Goal: Task Accomplishment & Management: Use online tool/utility

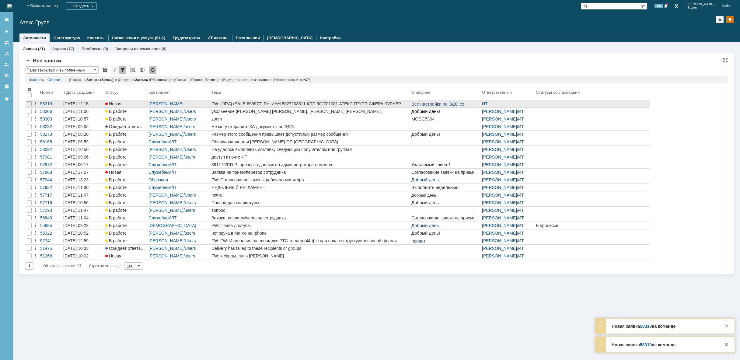
click at [347, 104] on div "FW: [JIRA] (SALE-869977) Re: ИНН 5027203511 КПП 502701001 АТЕКС ГРУПП СФЕРА КУР…" at bounding box center [309, 103] width 197 height 5
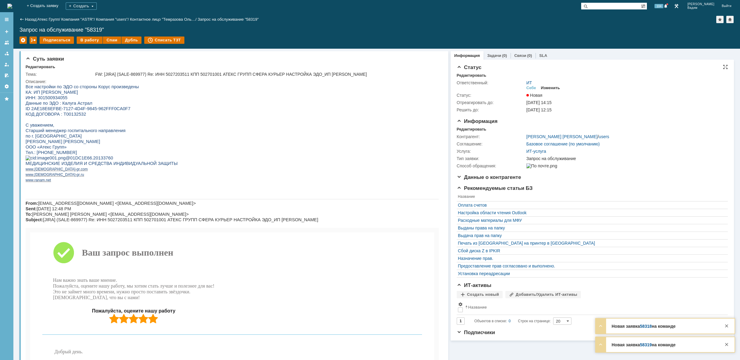
click at [551, 87] on div "Изменить" at bounding box center [550, 87] width 19 height 5
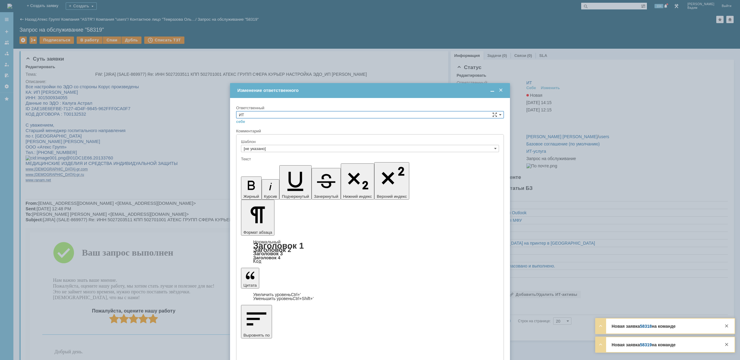
click at [464, 114] on input "ИТ" at bounding box center [370, 114] width 268 height 7
click at [263, 165] on span "АСУ" at bounding box center [370, 164] width 262 height 5
type input "АСУ"
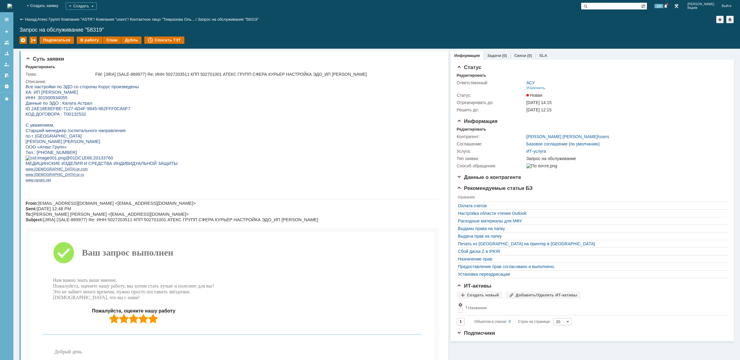
click at [12, 8] on img at bounding box center [9, 6] width 5 height 5
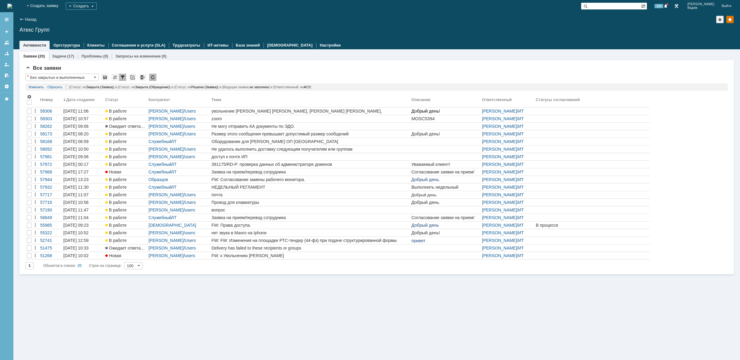
click at [12, 5] on img at bounding box center [9, 6] width 5 height 5
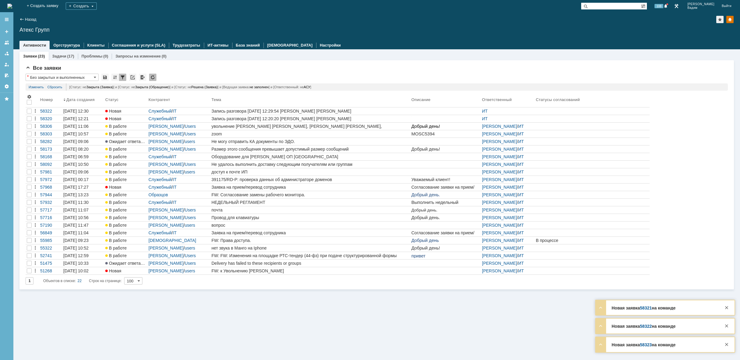
click at [12, 5] on img at bounding box center [9, 6] width 5 height 5
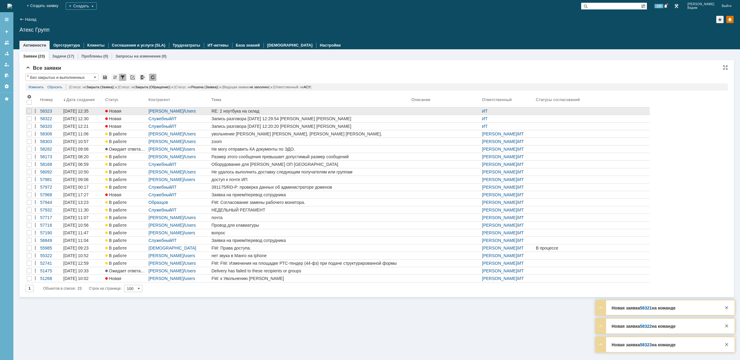
click at [271, 113] on div "RE: 2 ноутбука на склад" at bounding box center [309, 111] width 197 height 5
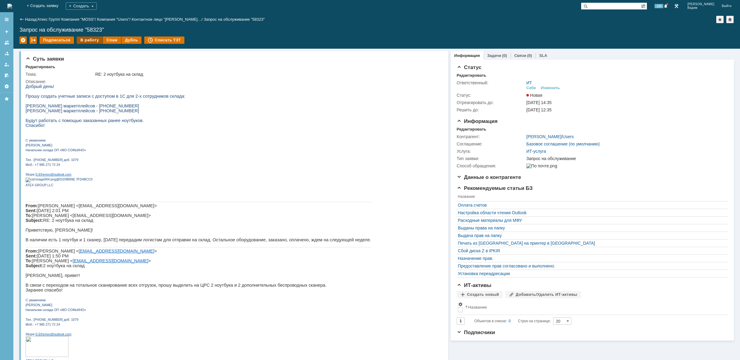
click at [88, 42] on div "В работу" at bounding box center [90, 40] width 26 height 7
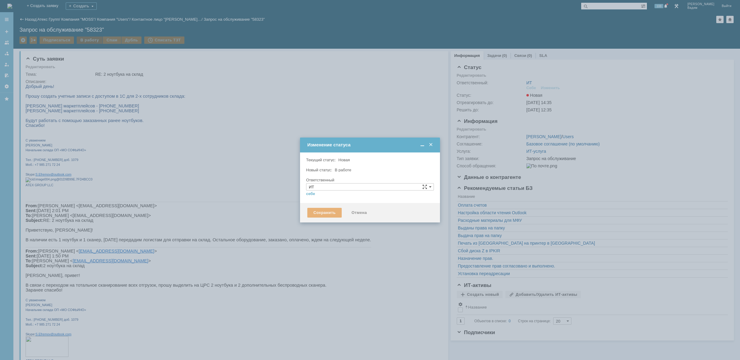
type input "[PERSON_NAME]"
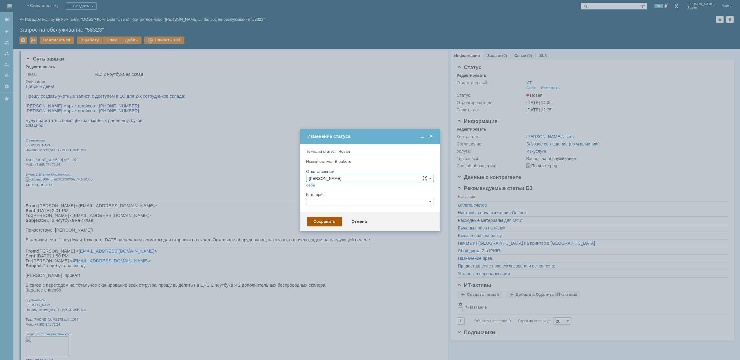
click at [318, 222] on div "Сохранить" at bounding box center [324, 222] width 34 height 10
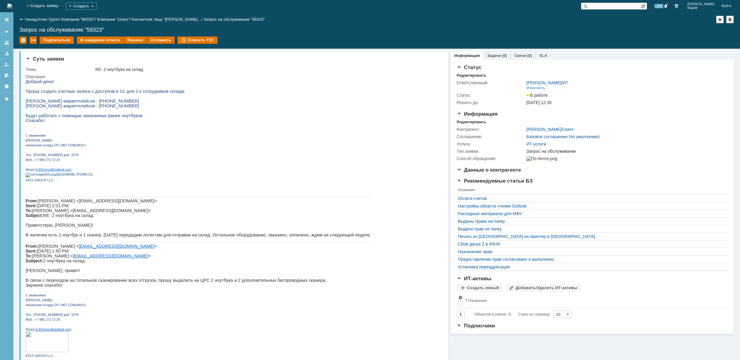
click at [12, 7] on img at bounding box center [9, 6] width 5 height 5
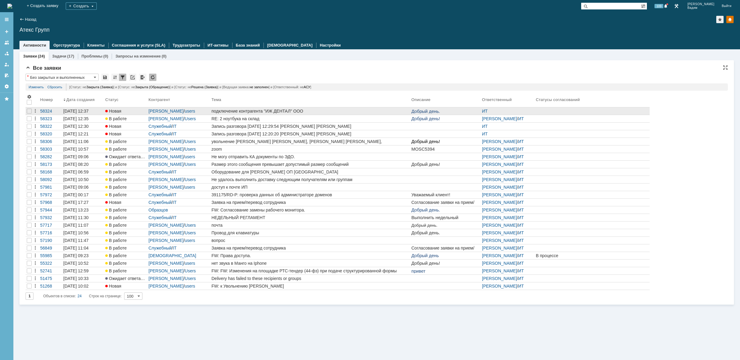
click at [343, 108] on link "подключение контрагента "ИЖ ДЕНТАЛ" ООО" at bounding box center [310, 110] width 200 height 7
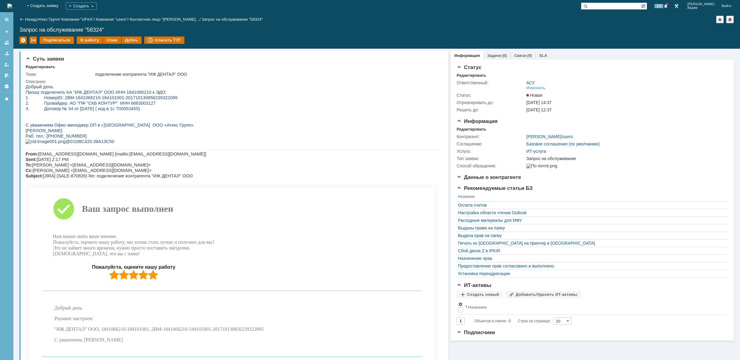
click at [12, 7] on img at bounding box center [9, 6] width 5 height 5
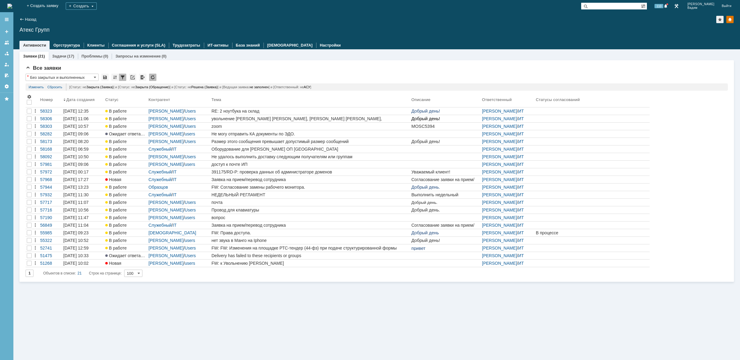
click at [12, 4] on img at bounding box center [9, 6] width 5 height 5
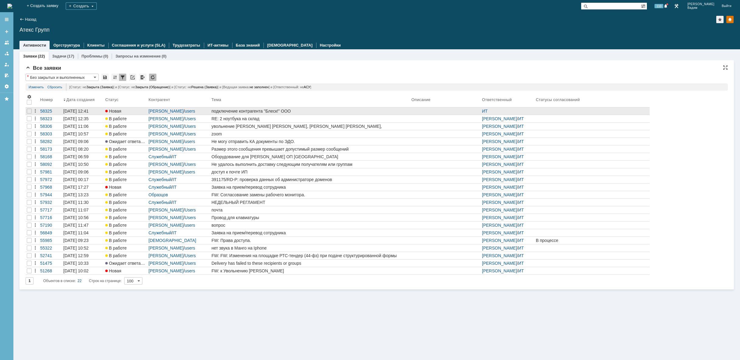
click at [315, 112] on div "подключение контрагента "Блеск!" ООО" at bounding box center [309, 111] width 197 height 5
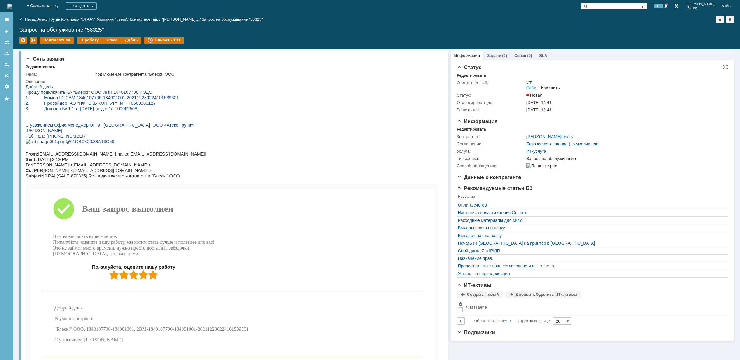
click at [548, 88] on div "Изменить" at bounding box center [550, 87] width 19 height 5
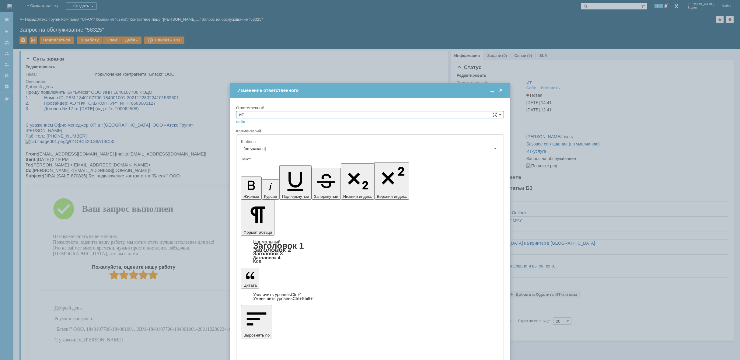
click at [288, 113] on input "ИТ" at bounding box center [370, 114] width 268 height 7
click at [254, 162] on div "АСУ" at bounding box center [369, 165] width 267 height 7
type input "АСУ"
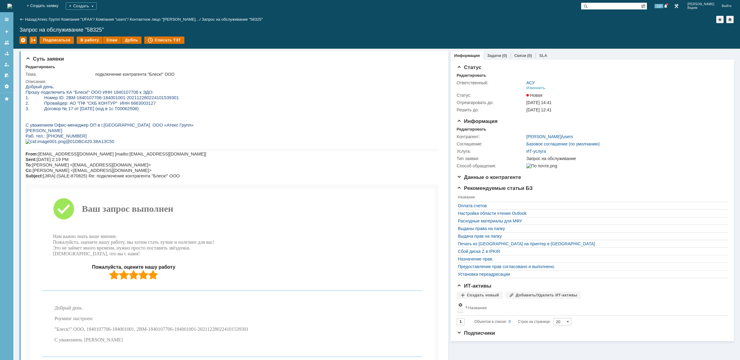
click at [12, 7] on img at bounding box center [9, 6] width 5 height 5
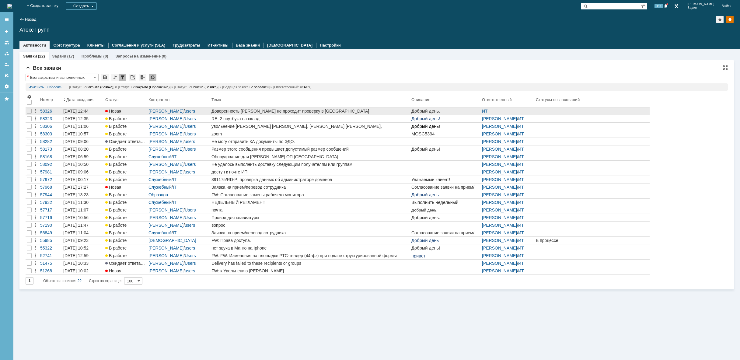
click at [367, 110] on div "Доверенность [PERSON_NAME] не проходит проверку в [GEOGRAPHIC_DATA]" at bounding box center [309, 111] width 197 height 5
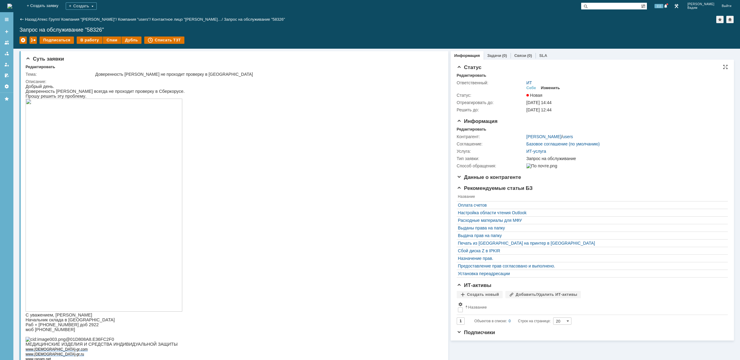
click at [549, 87] on div "Изменить" at bounding box center [550, 87] width 19 height 5
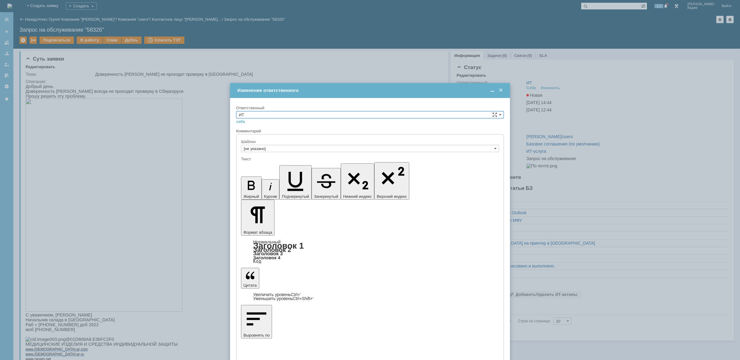
click at [369, 116] on input "ИТ" at bounding box center [370, 114] width 268 height 7
click at [280, 168] on div "АСУ" at bounding box center [369, 165] width 267 height 7
type input "АСУ"
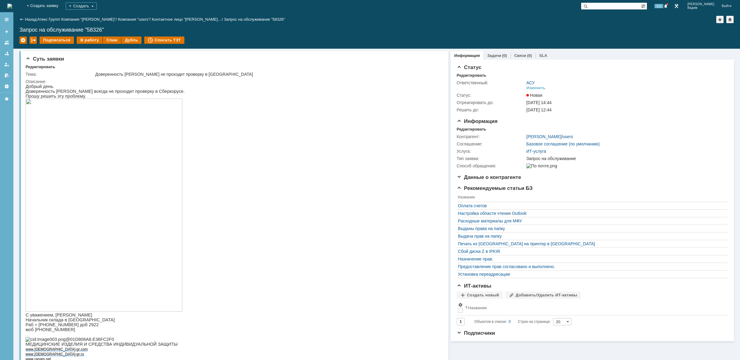
click at [12, 8] on img at bounding box center [9, 6] width 5 height 5
